Goal: Task Accomplishment & Management: Use online tool/utility

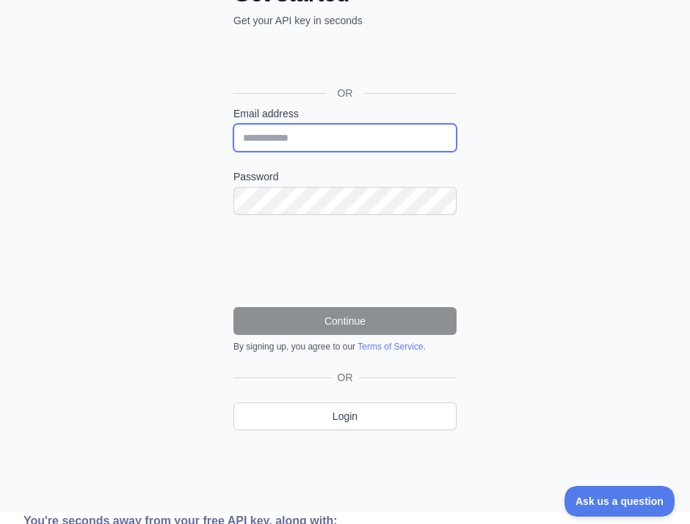
click at [367, 142] on input "Email address" at bounding box center [344, 138] width 223 height 28
click at [357, 142] on input "Email address" at bounding box center [344, 138] width 223 height 28
paste input "**********"
type input "**********"
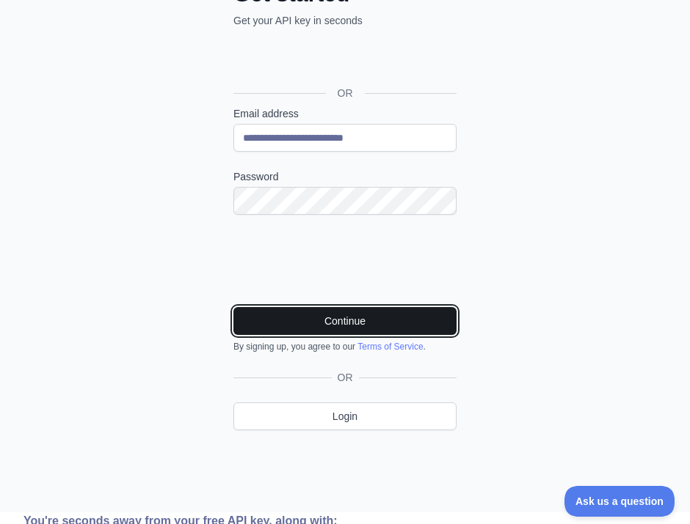
click at [357, 315] on button "Continue" at bounding box center [344, 321] width 223 height 28
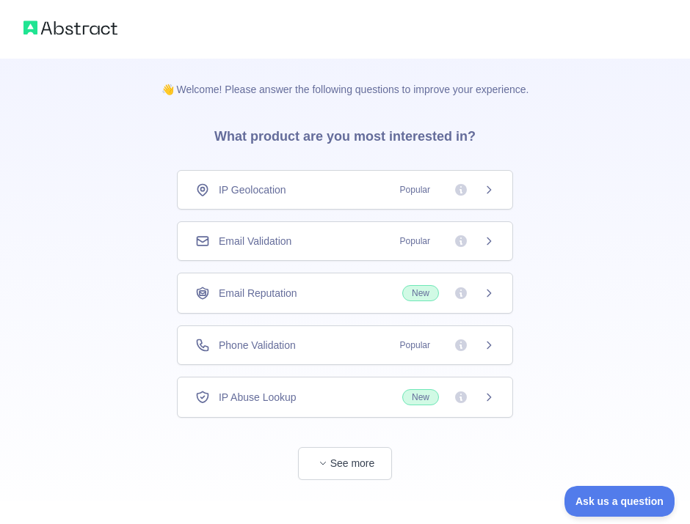
click at [438, 248] on span "Popular" at bounding box center [442, 241] width 103 height 15
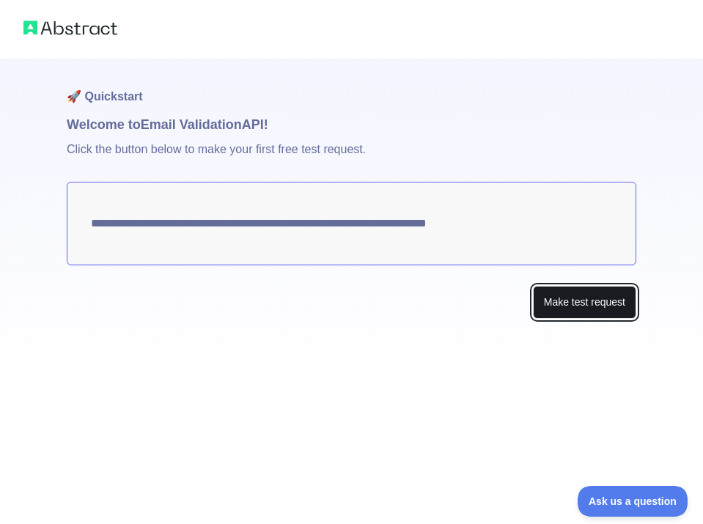
click at [567, 312] on button "Make test request" at bounding box center [584, 302] width 103 height 33
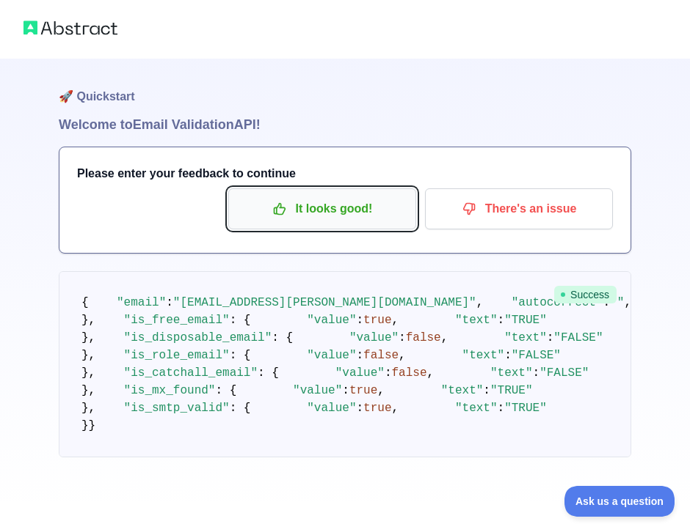
click at [365, 219] on p "It looks good!" at bounding box center [322, 209] width 166 height 25
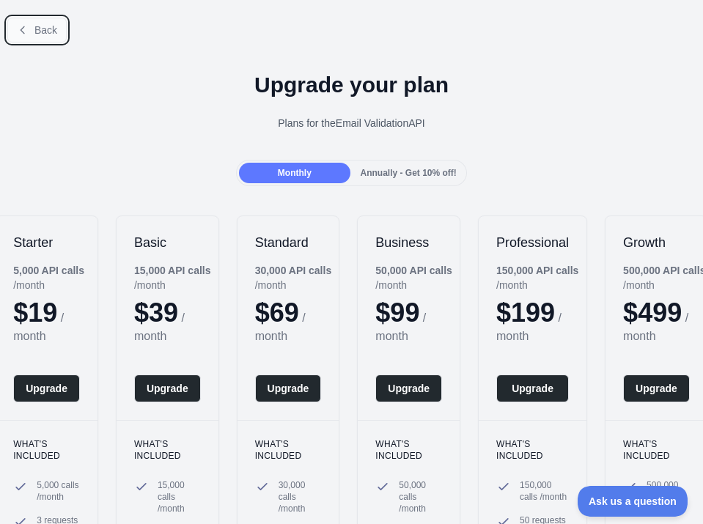
click at [18, 39] on button "Back" at bounding box center [36, 30] width 59 height 25
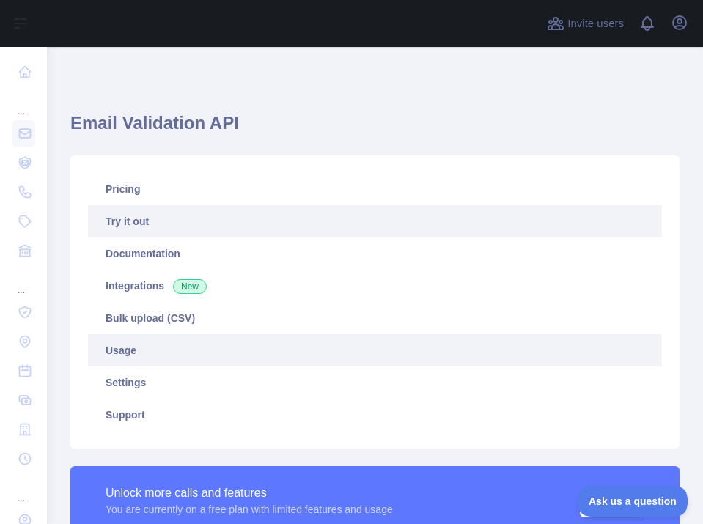
scroll to position [183, 0]
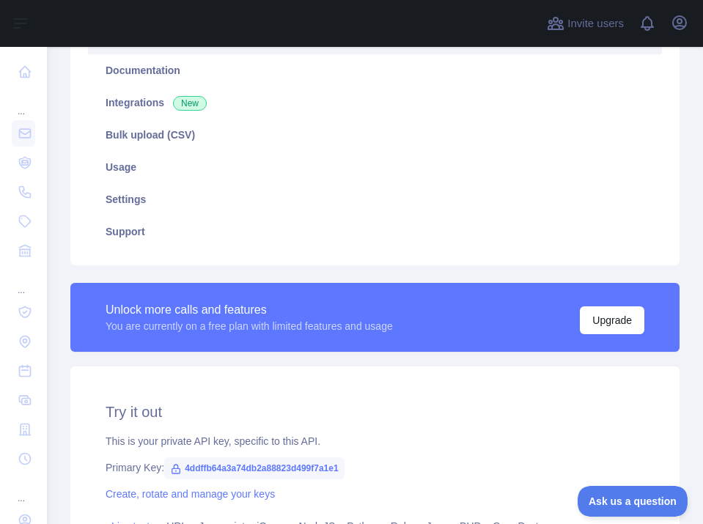
click at [313, 464] on span "4ddffb64a3a74db2a88823d499f7a1e1" at bounding box center [254, 469] width 180 height 22
click at [279, 461] on span "4ddffb64a3a74db2a88823d499f7a1e1" at bounding box center [254, 469] width 180 height 22
click at [280, 467] on span "4ddffb64a3a74db2a88823d499f7a1e1" at bounding box center [254, 469] width 180 height 22
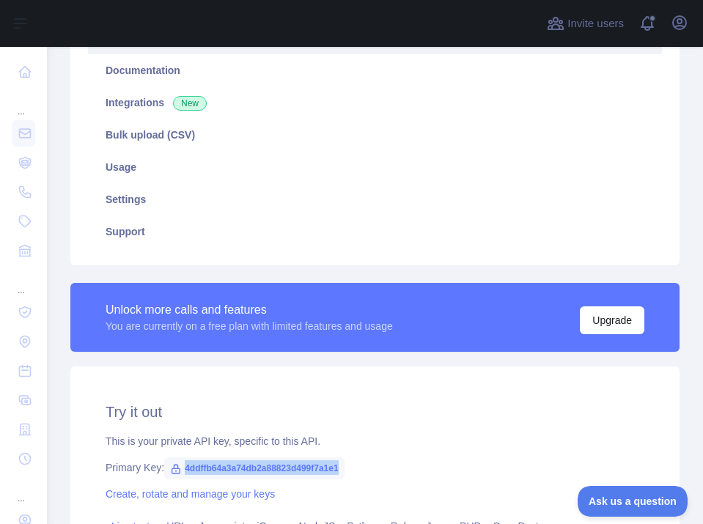
copy span "4ddffb64a3a74db2a88823d499f7a1e1"
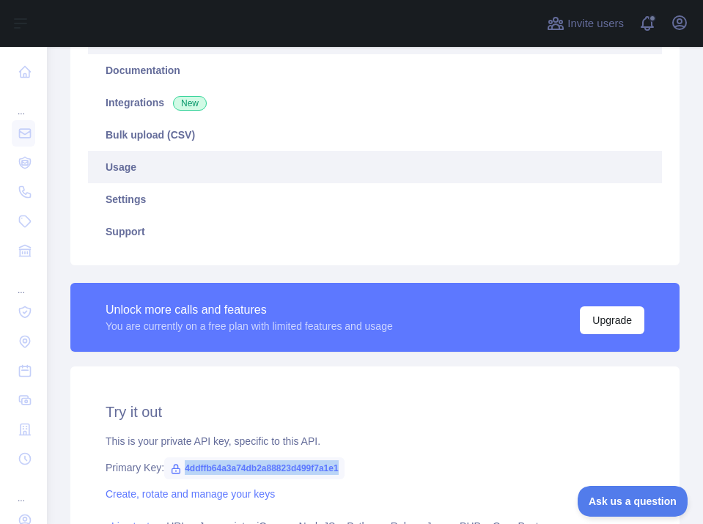
click at [511, 180] on link "Usage" at bounding box center [375, 167] width 574 height 32
